Goal: Transaction & Acquisition: Purchase product/service

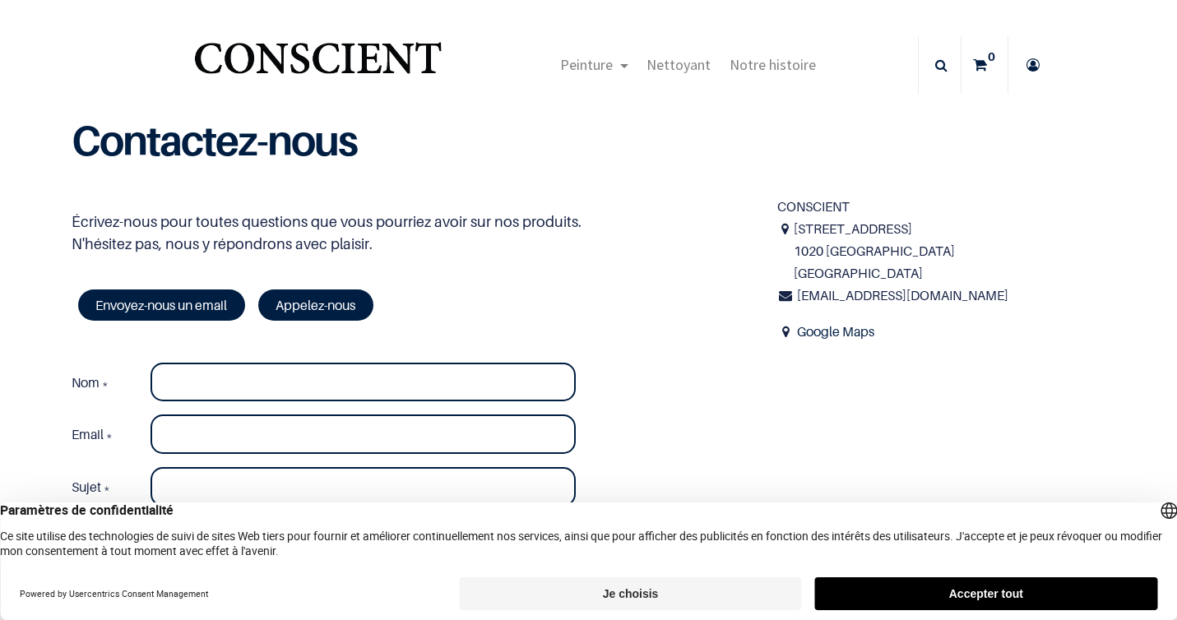
scroll to position [150, 0]
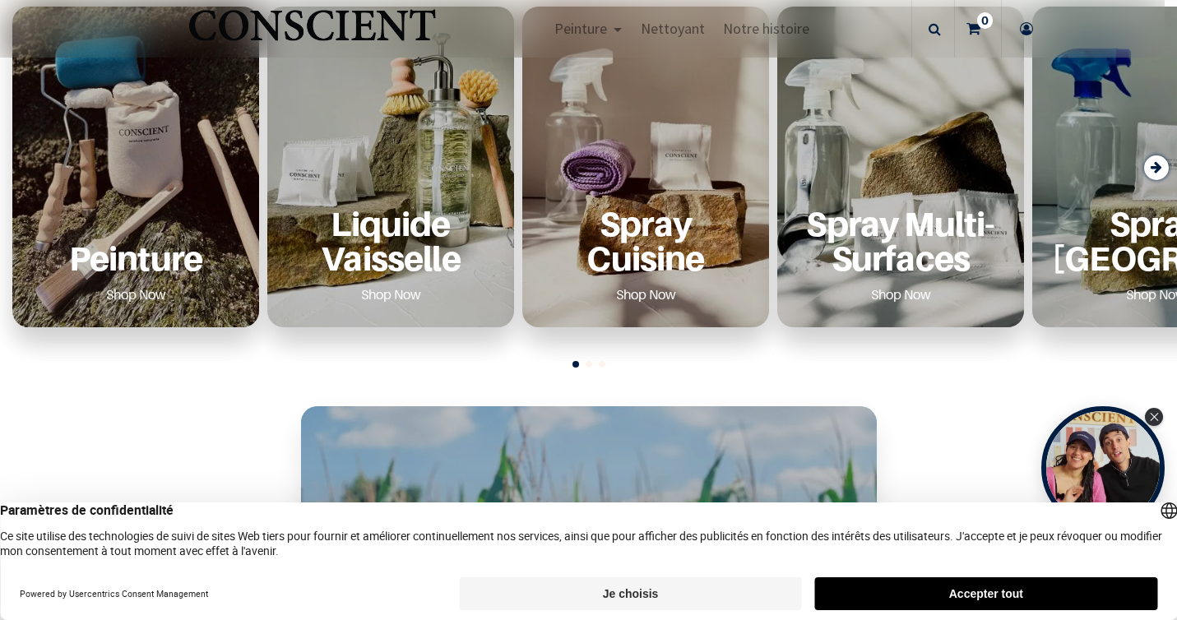
click at [154, 251] on p "Peinture" at bounding box center [135, 258] width 207 height 34
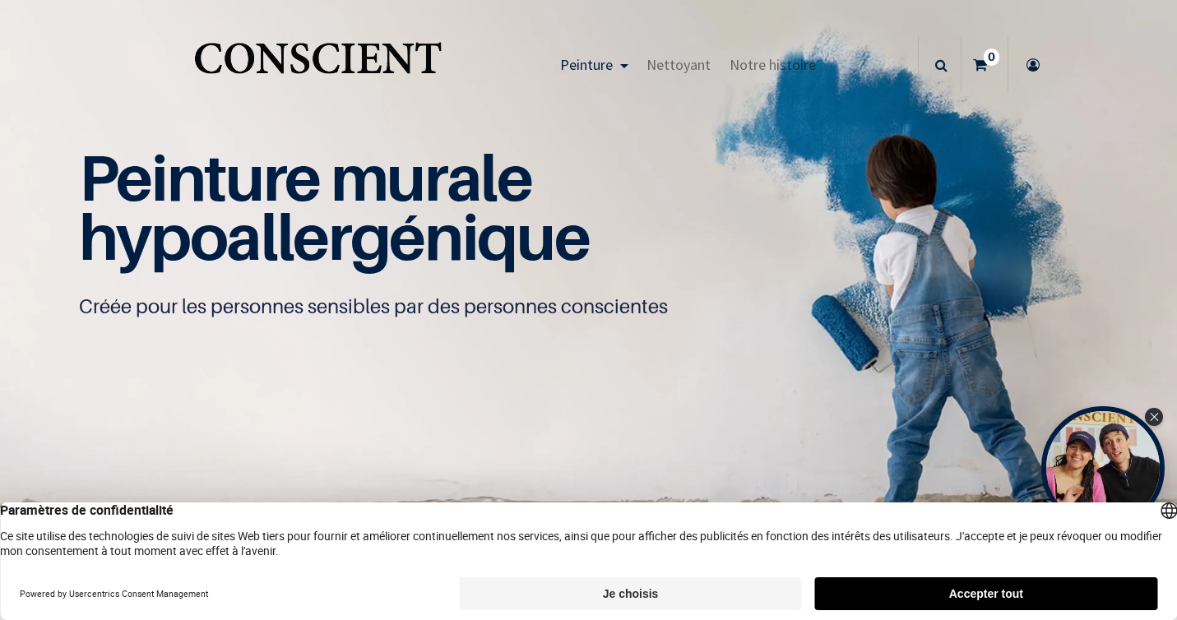
scroll to position [1, 0]
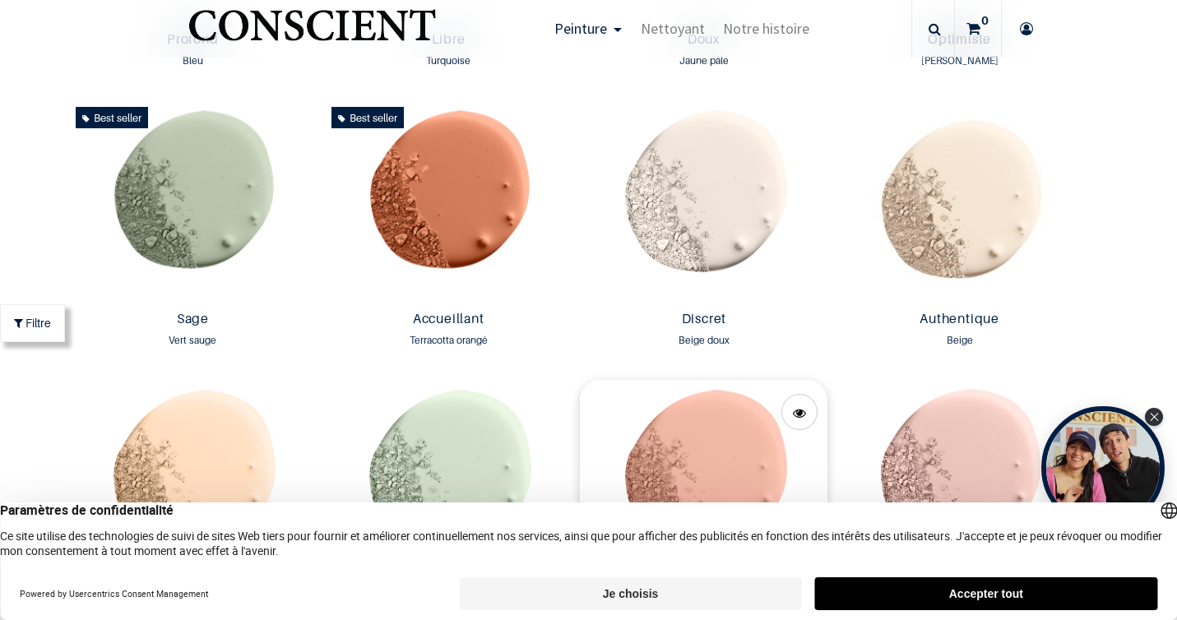
scroll to position [1367, 0]
click at [218, 196] on img at bounding box center [193, 202] width 248 height 204
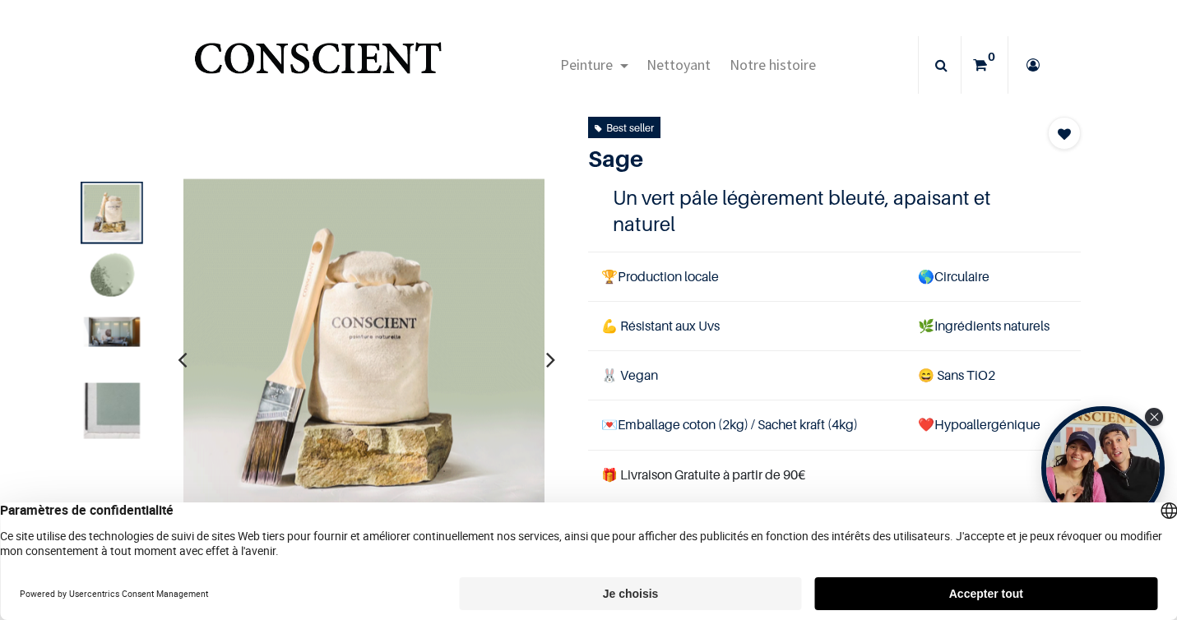
click at [102, 277] on img at bounding box center [112, 279] width 56 height 56
